Goal: Task Accomplishment & Management: Complete application form

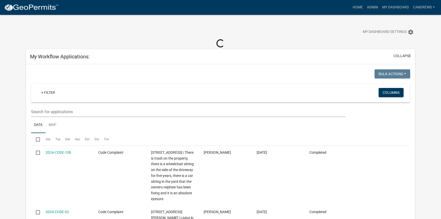
select select "2: 50"
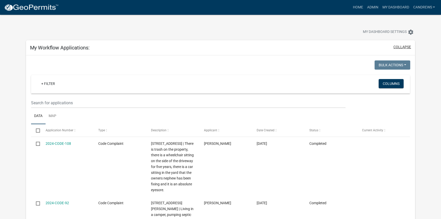
click at [395, 46] on button "collapse" at bounding box center [402, 46] width 18 height 5
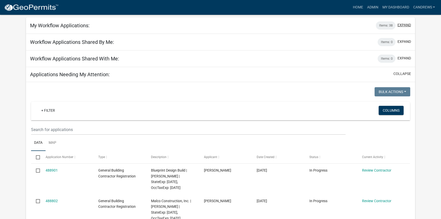
scroll to position [46, 0]
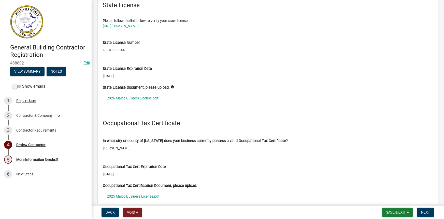
scroll to position [417, 0]
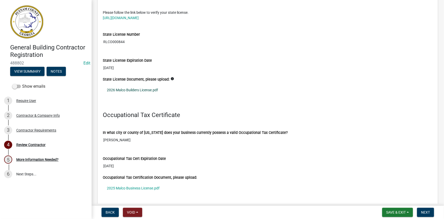
click at [150, 87] on link "2026 Malco Builders License.pdf" at bounding box center [268, 90] width 330 height 12
click at [131, 186] on link "2025 Malco Business License.pdf" at bounding box center [268, 188] width 330 height 12
click at [432, 213] on button "Next" at bounding box center [425, 212] width 17 height 9
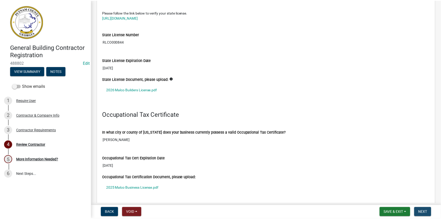
scroll to position [0, 0]
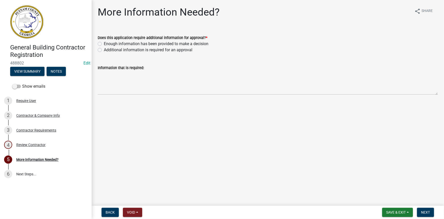
click at [130, 42] on label "Enough information has been provided to make a decision" at bounding box center [156, 44] width 105 height 6
click at [107, 42] on input "Enough information has been provided to make a decision" at bounding box center [105, 42] width 3 height 3
radio input "true"
click at [423, 213] on span "Next" at bounding box center [425, 212] width 9 height 4
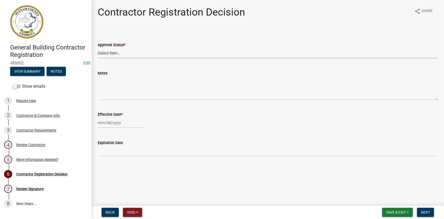
click at [130, 54] on select "Select Item... Approved Denied" at bounding box center [268, 53] width 340 height 10
click at [98, 48] on select "Select Item... Approved Denied" at bounding box center [268, 53] width 340 height 10
select select "4b86b809-39dd-4c68-9f3d-fdb3e7050482"
click at [107, 122] on div at bounding box center [121, 122] width 47 height 10
select select "10"
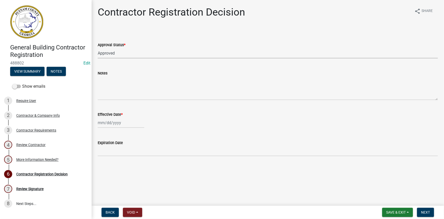
select select "2025"
click at [110, 159] on div "7" at bounding box center [111, 158] width 8 height 8
type input "[DATE]"
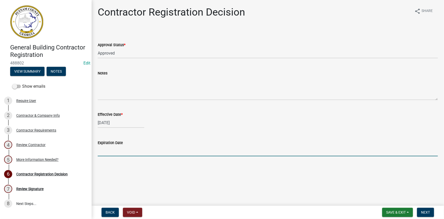
click at [109, 154] on input "Expiration Date" at bounding box center [268, 151] width 340 height 10
type input "[DATE]"
click at [420, 214] on button "Next" at bounding box center [425, 212] width 17 height 9
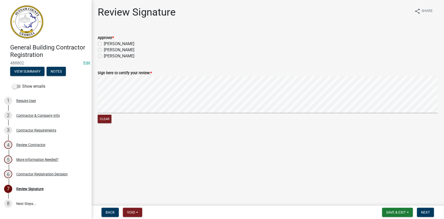
click at [106, 43] on label "[PERSON_NAME]" at bounding box center [119, 44] width 31 height 6
click at [106, 43] on input "[PERSON_NAME]" at bounding box center [105, 42] width 3 height 3
radio input "true"
click at [426, 214] on span "Next" at bounding box center [425, 212] width 9 height 4
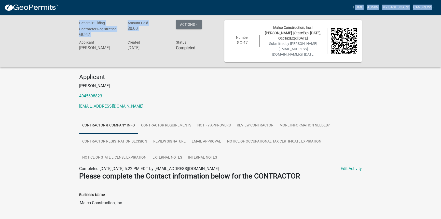
drag, startPoint x: 218, startPoint y: 17, endPoint x: 209, endPoint y: 10, distance: 11.1
